Goal: Browse casually

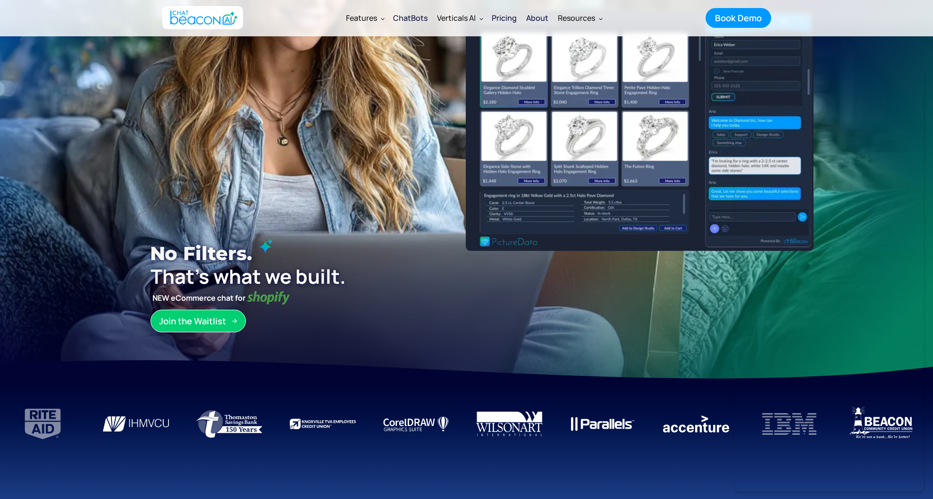
scroll to position [222, 0]
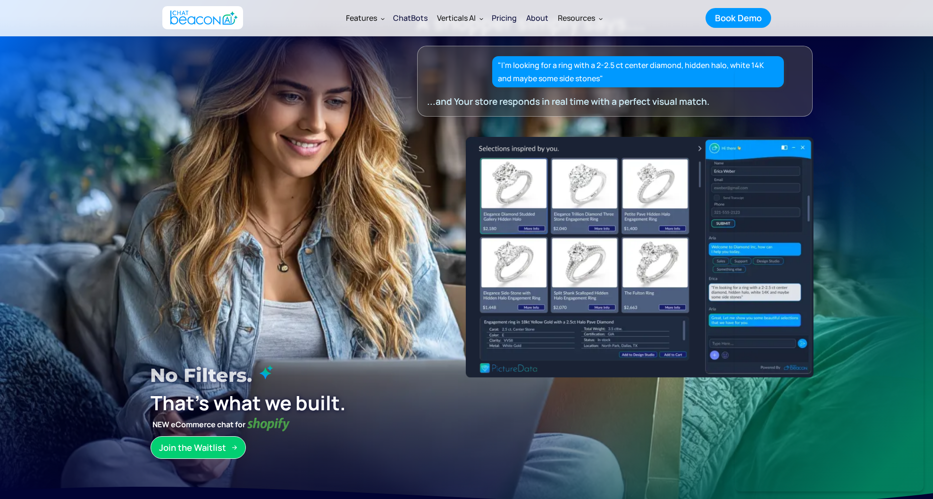
scroll to position [37, 0]
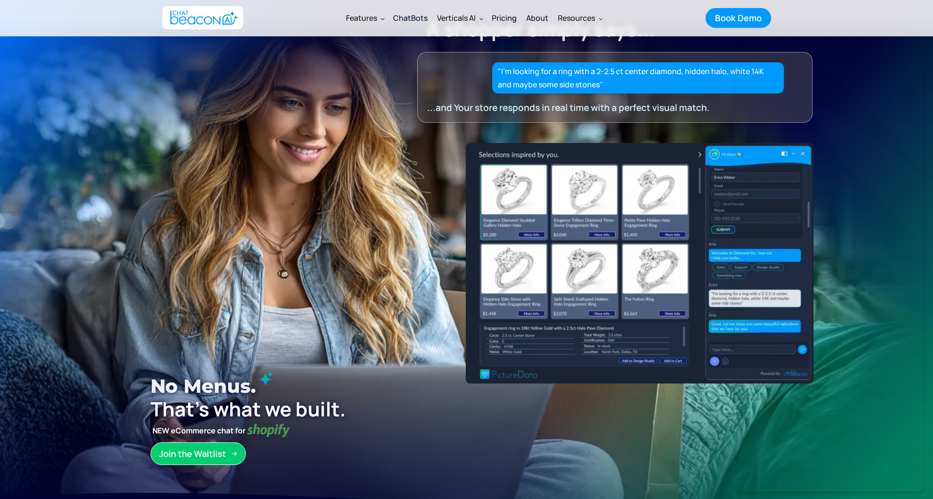
scroll to position [55, 0]
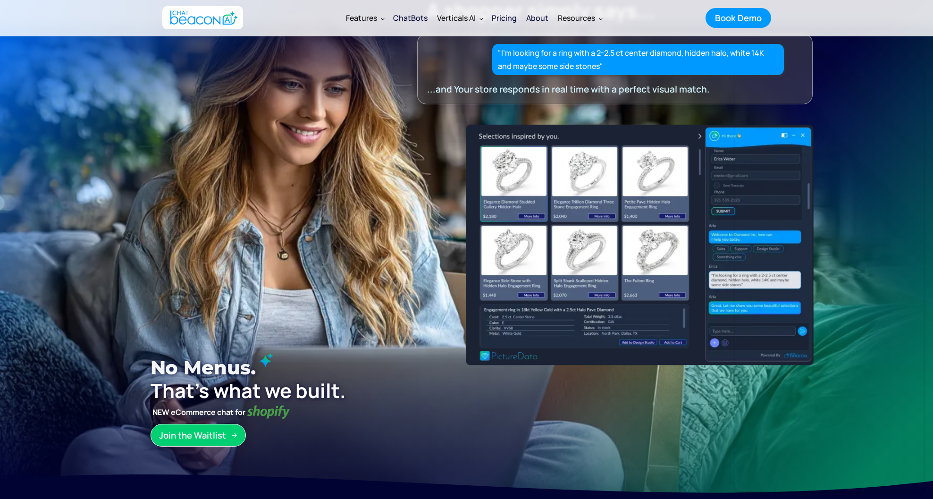
scroll to position [105, 0]
